Goal: Task Accomplishment & Management: Use online tool/utility

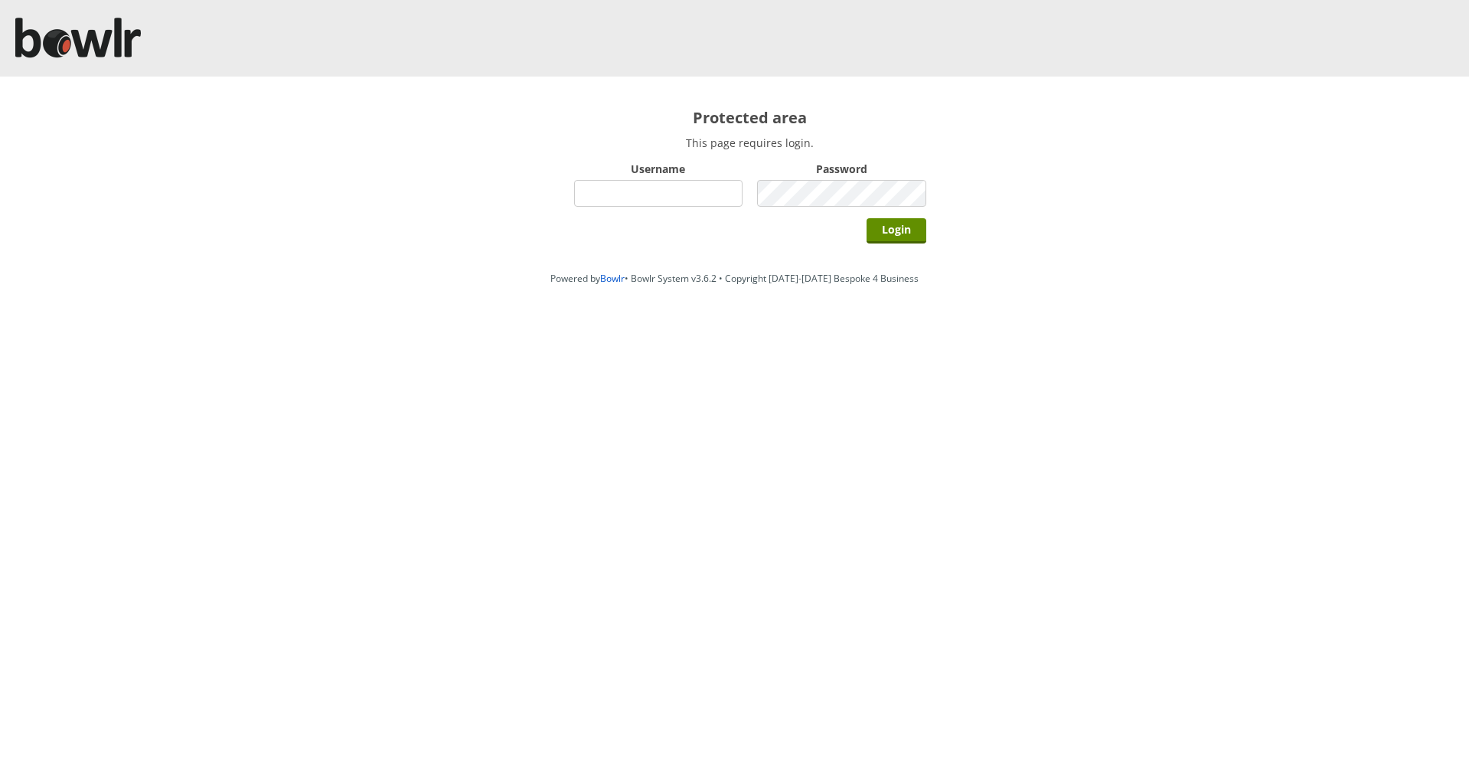
type input "chelmsford"
click at [899, 250] on div "Protected area This page requires login. Username [PERSON_NAME] Password Login" at bounding box center [749, 171] width 413 height 188
click at [899, 231] on input "Login" at bounding box center [896, 230] width 60 height 25
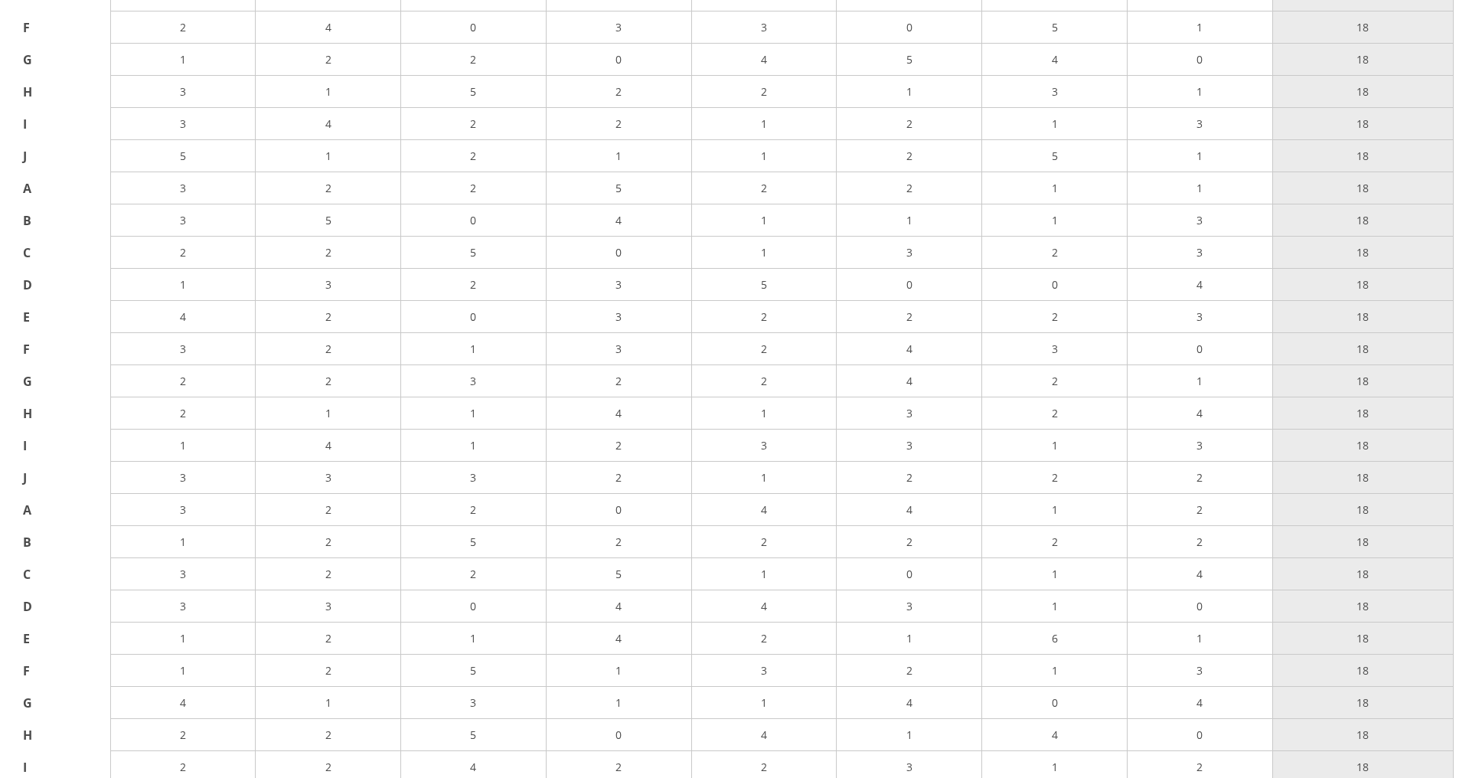
scroll to position [27673, 0]
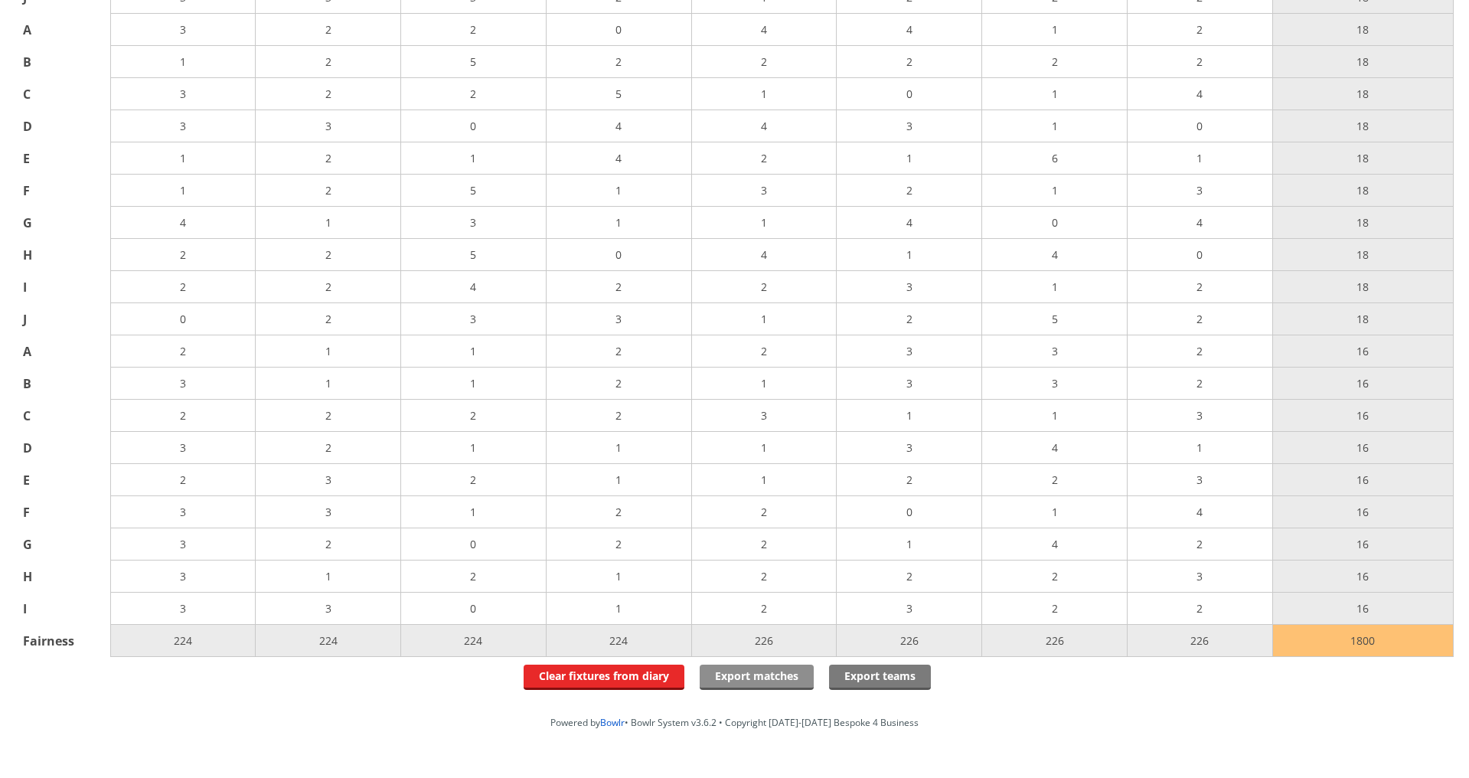
click at [772, 664] on link "Export matches" at bounding box center [757, 676] width 114 height 25
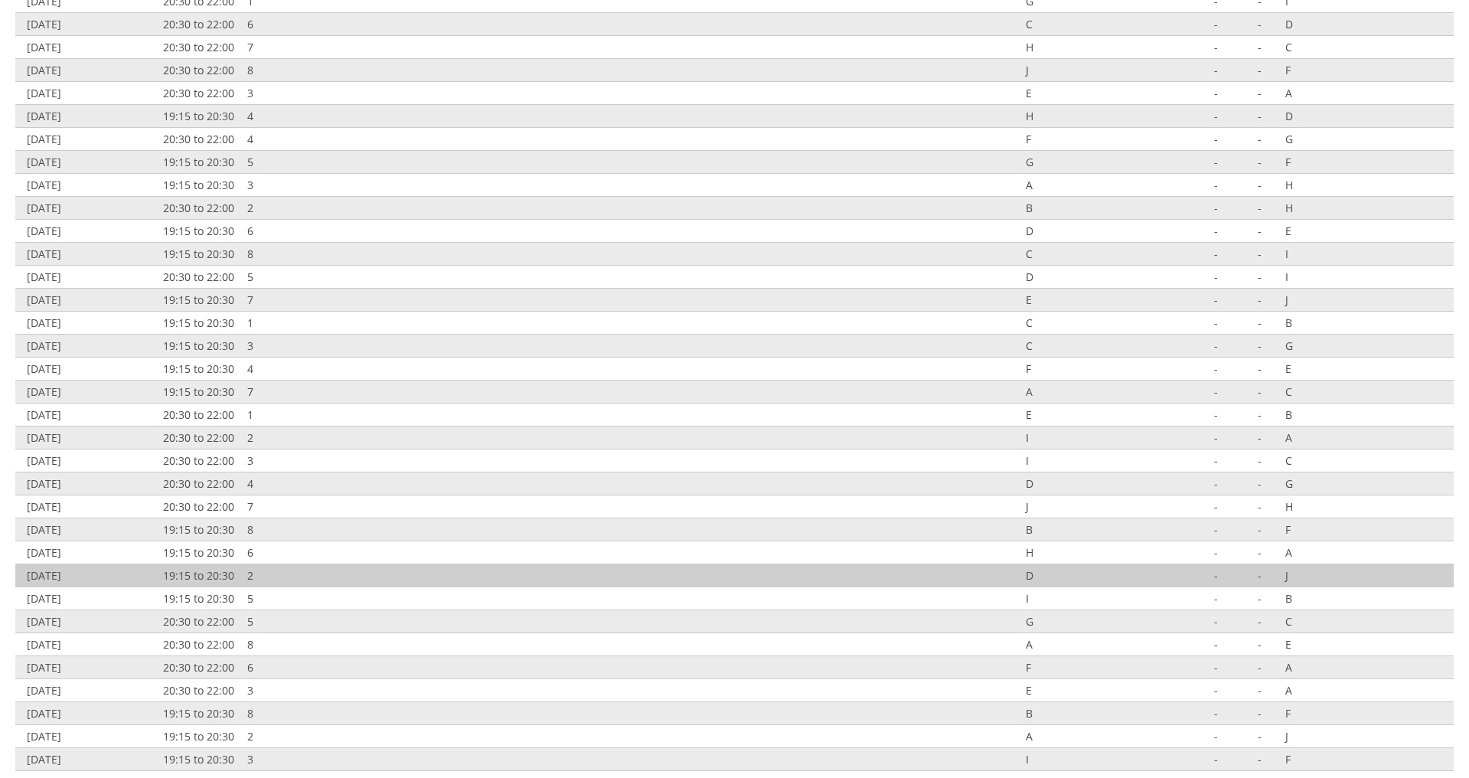
scroll to position [3499, 0]
